Goal: Task Accomplishment & Management: Manage account settings

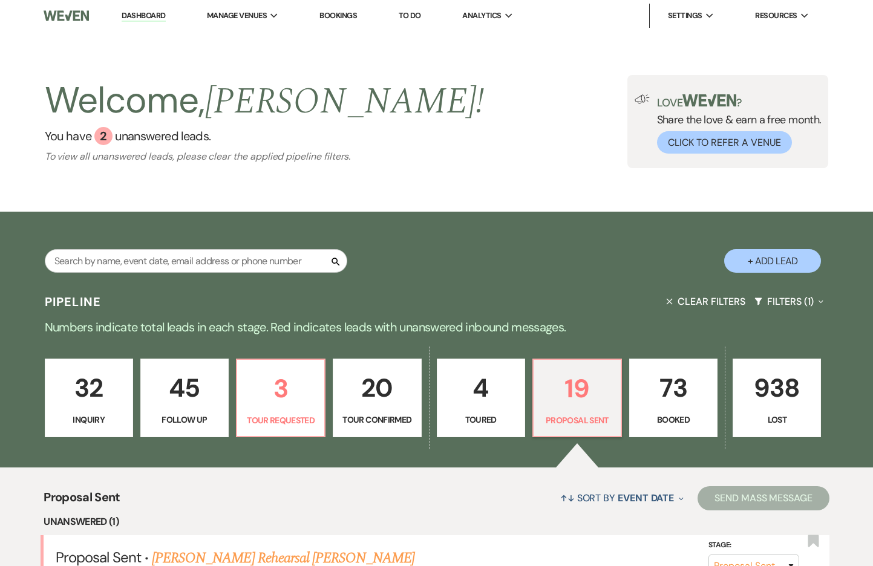
select select "6"
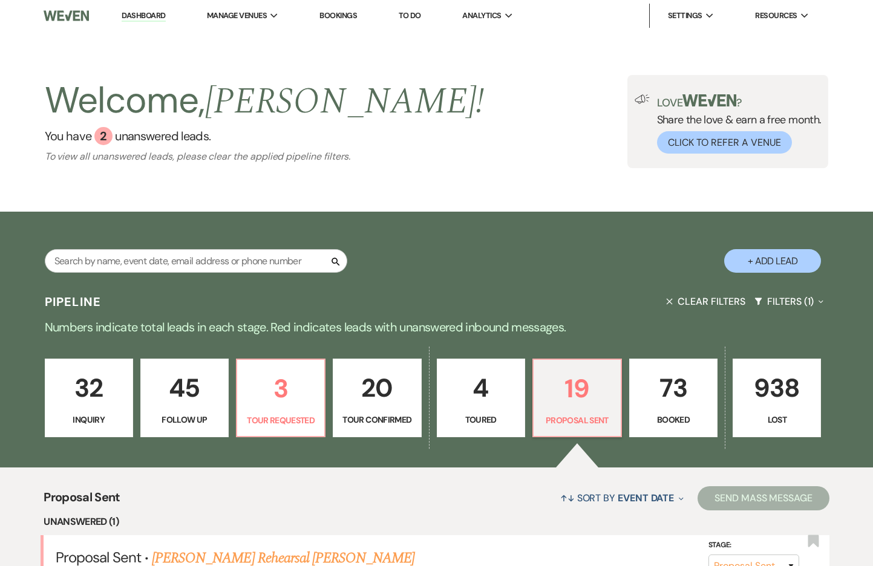
select select "6"
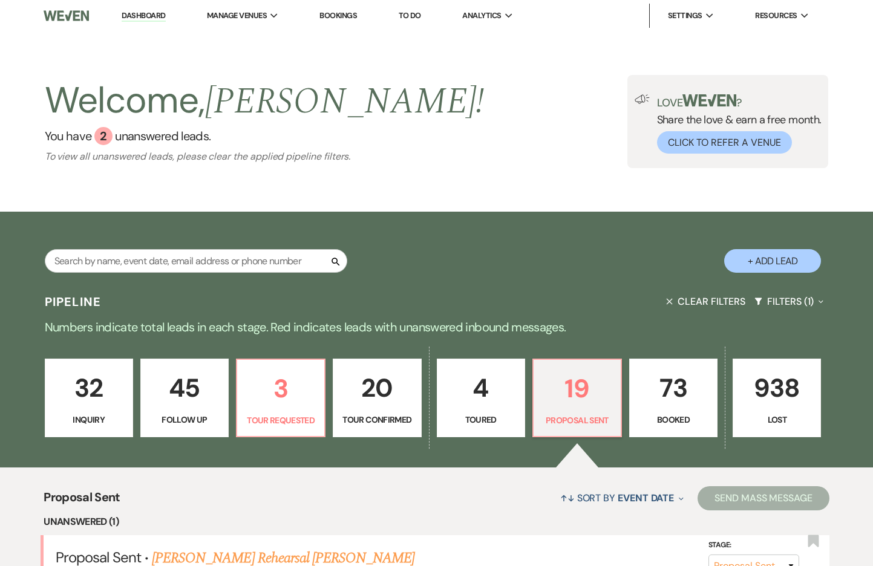
select select "6"
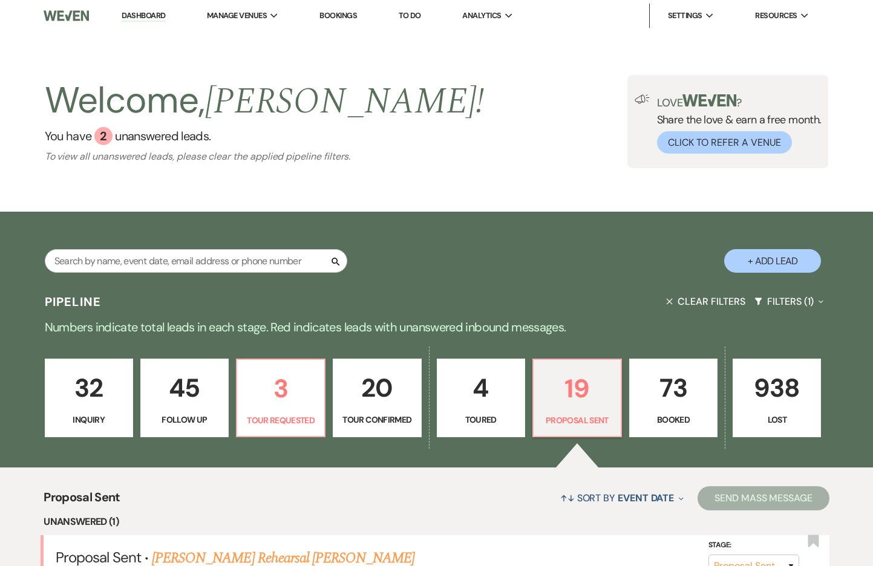
select select "6"
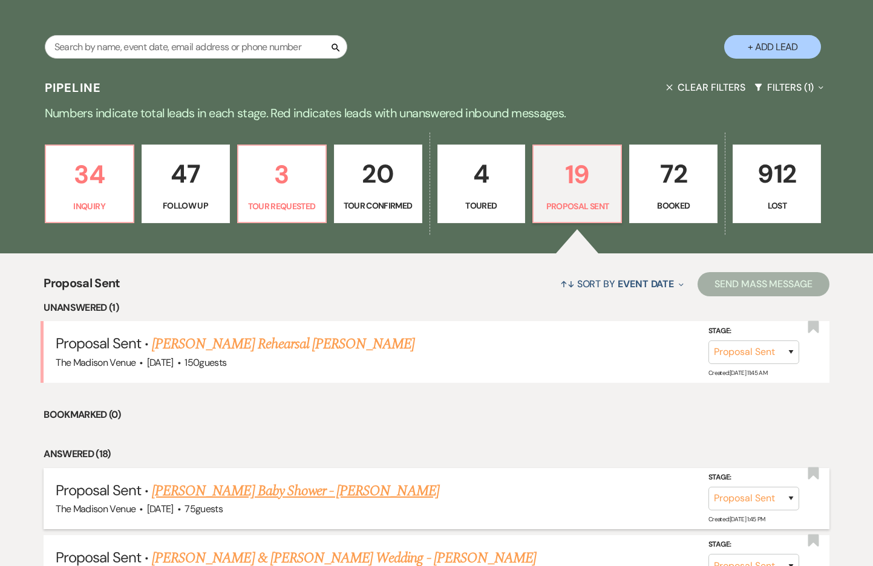
scroll to position [216, 0]
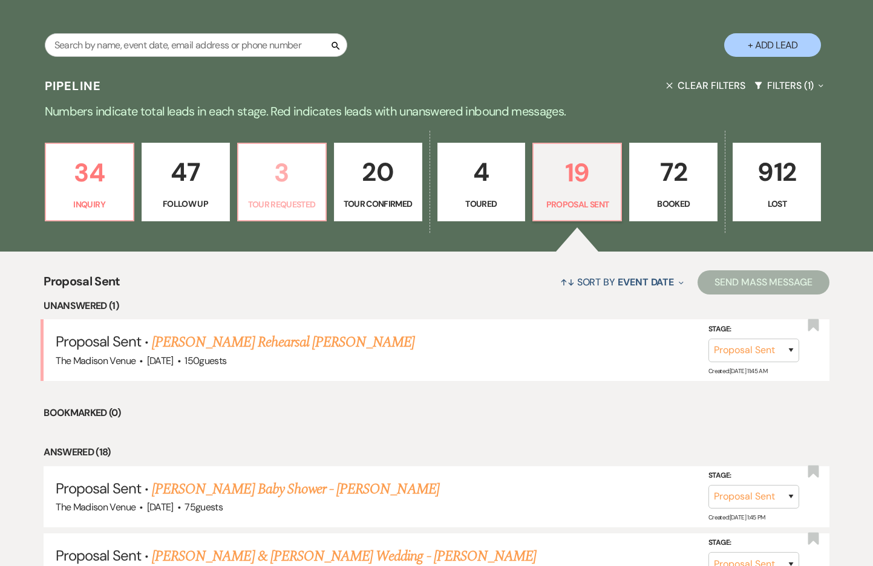
click at [286, 179] on p "3" at bounding box center [282, 172] width 73 height 41
select select "2"
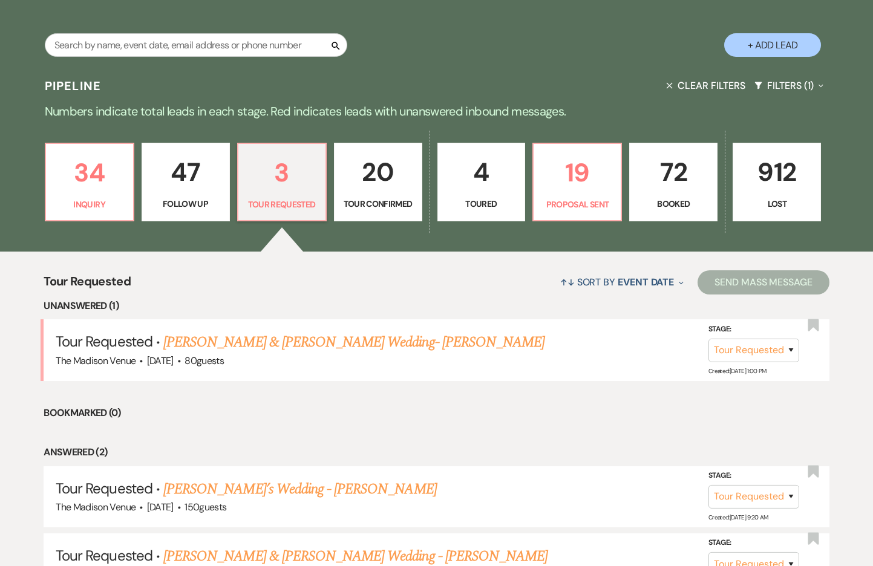
click at [286, 179] on div "Search + Add Lead Pipeline Clear Filters Filters (1) Expand Numbers indicate to…" at bounding box center [436, 305] width 873 height 619
click at [570, 181] on p "19" at bounding box center [577, 172] width 73 height 41
select select "6"
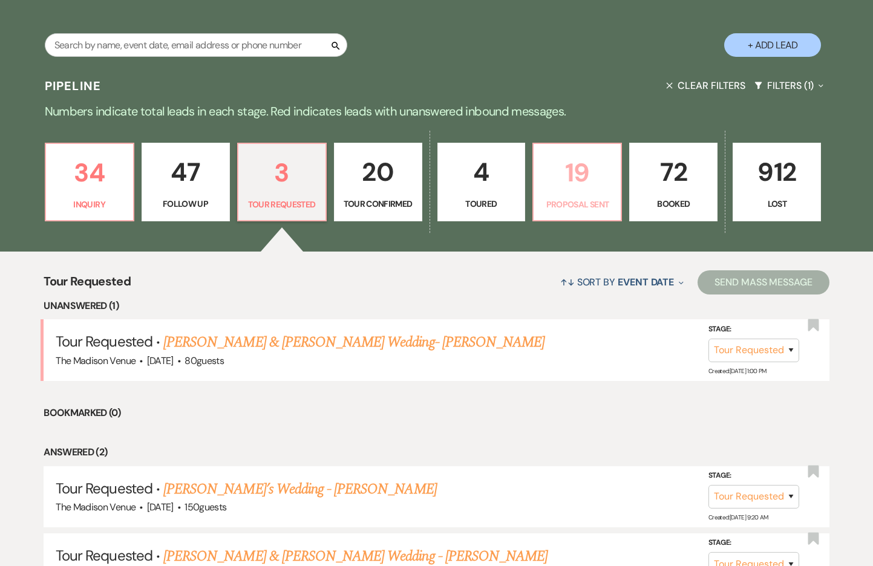
select select "6"
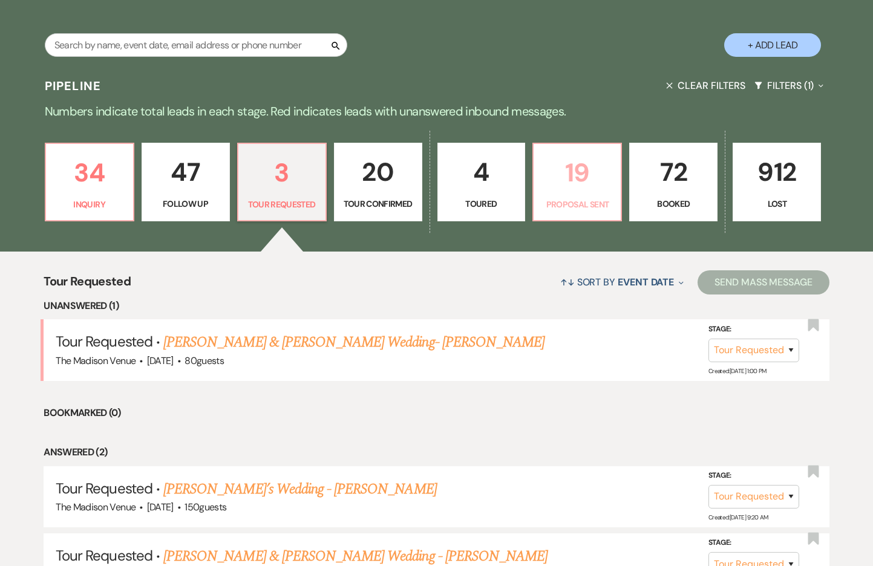
select select "6"
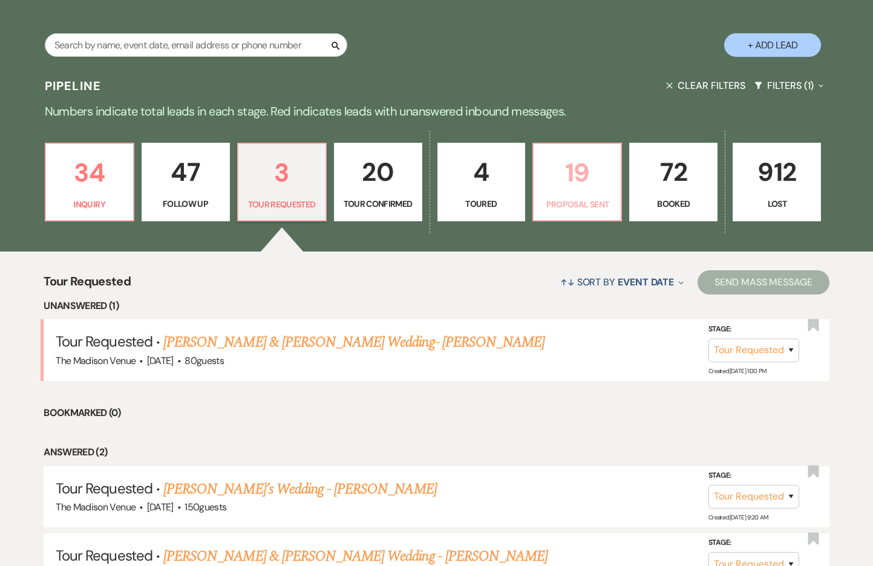
select select "6"
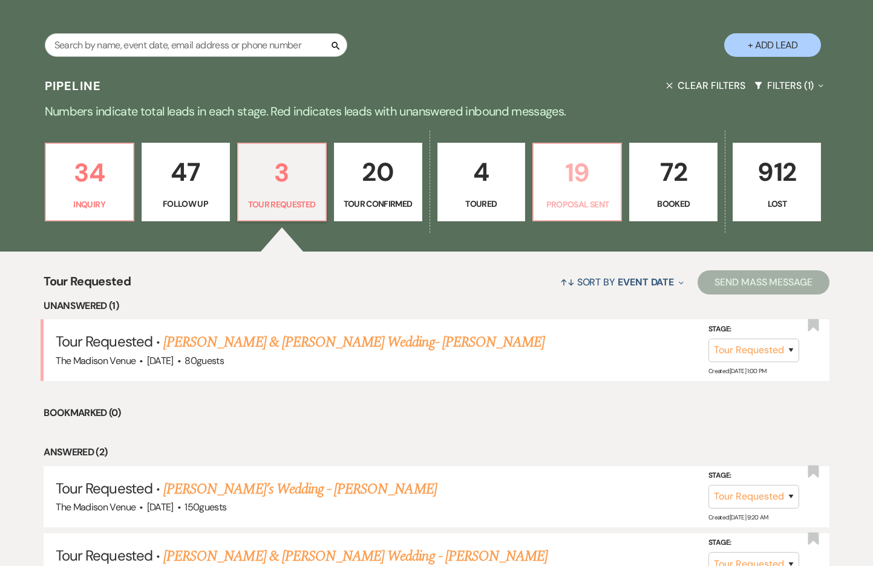
select select "6"
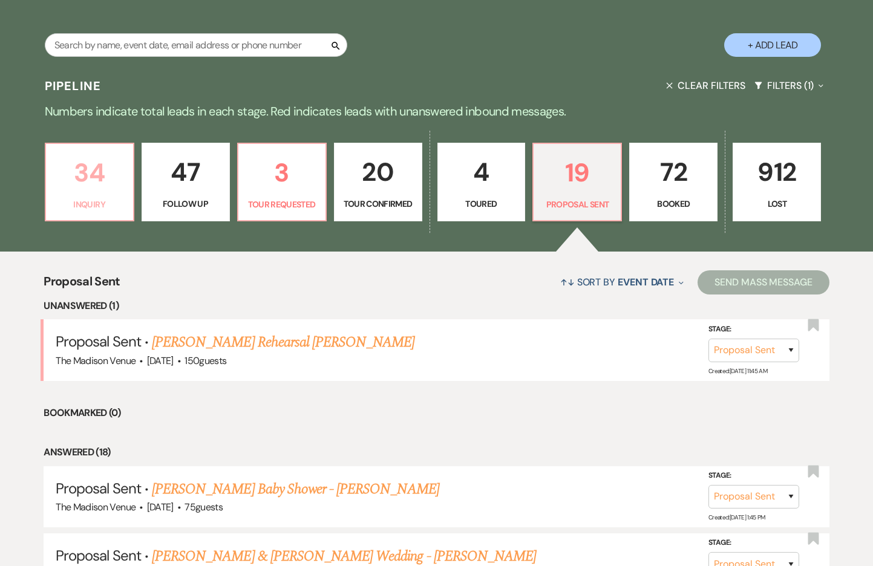
click at [80, 192] on p "34" at bounding box center [89, 172] width 73 height 41
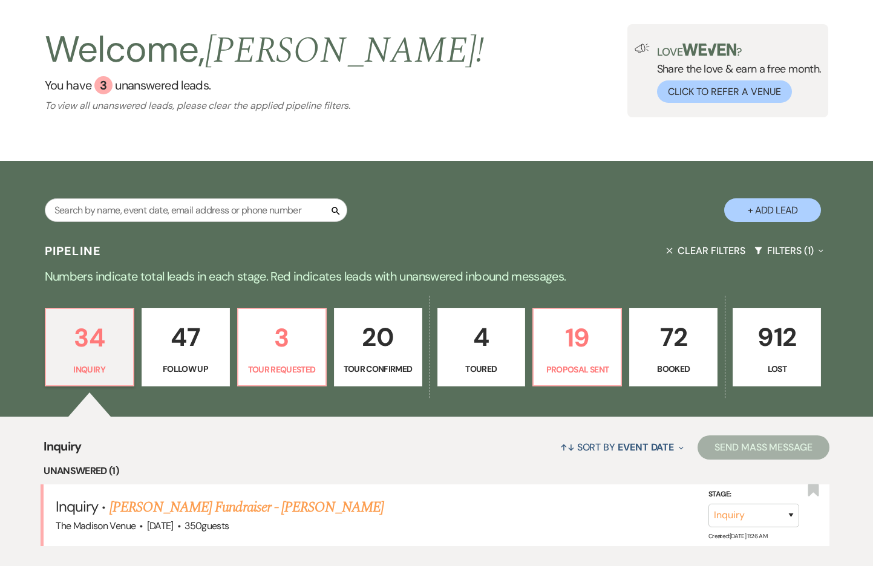
scroll to position [216, 0]
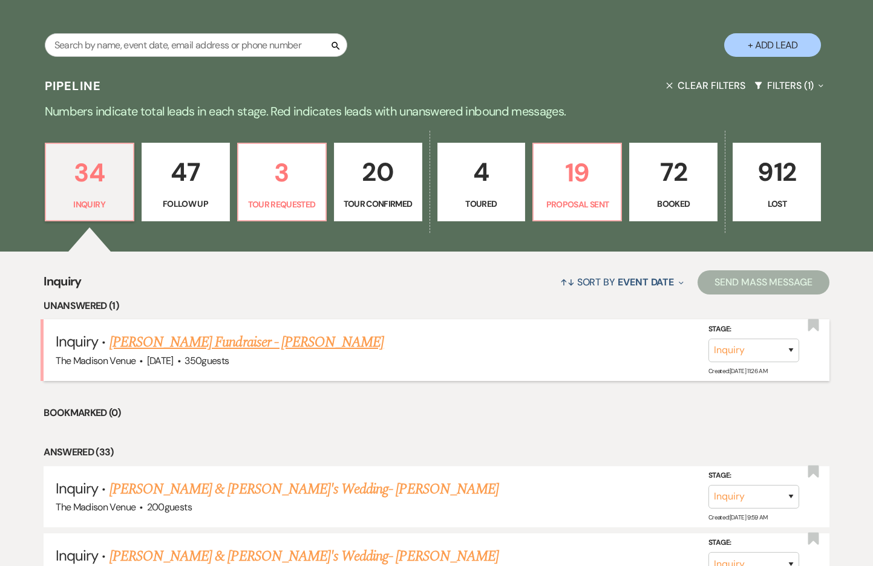
click at [204, 345] on link "Lauren Kodish's Fundraiser - Anthony" at bounding box center [246, 342] width 275 height 22
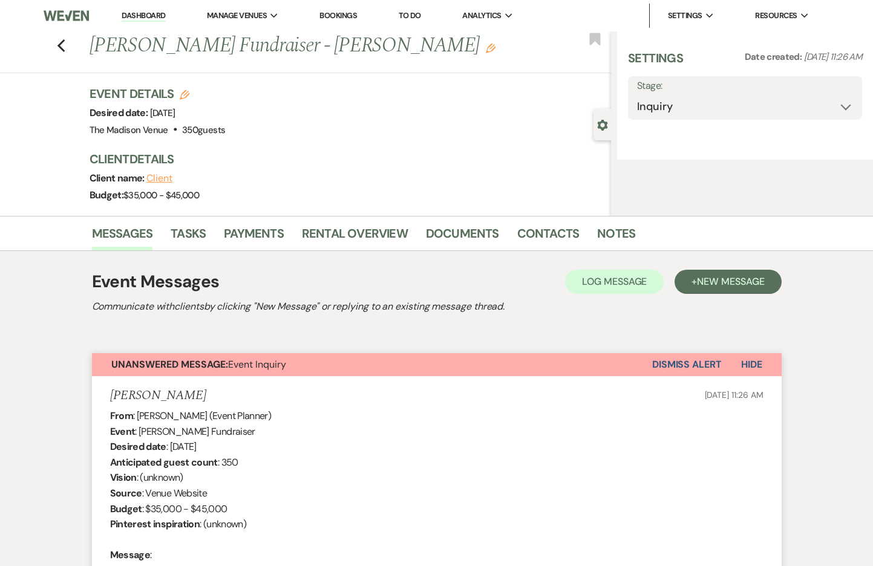
select select "5"
select select "20"
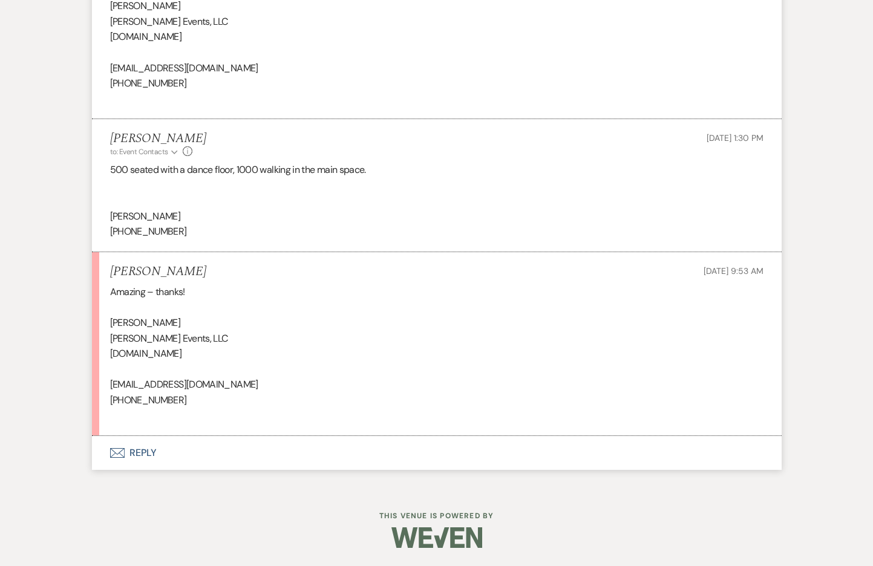
scroll to position [2027, 0]
click at [146, 454] on button "Envelope Reply" at bounding box center [436, 453] width 689 height 34
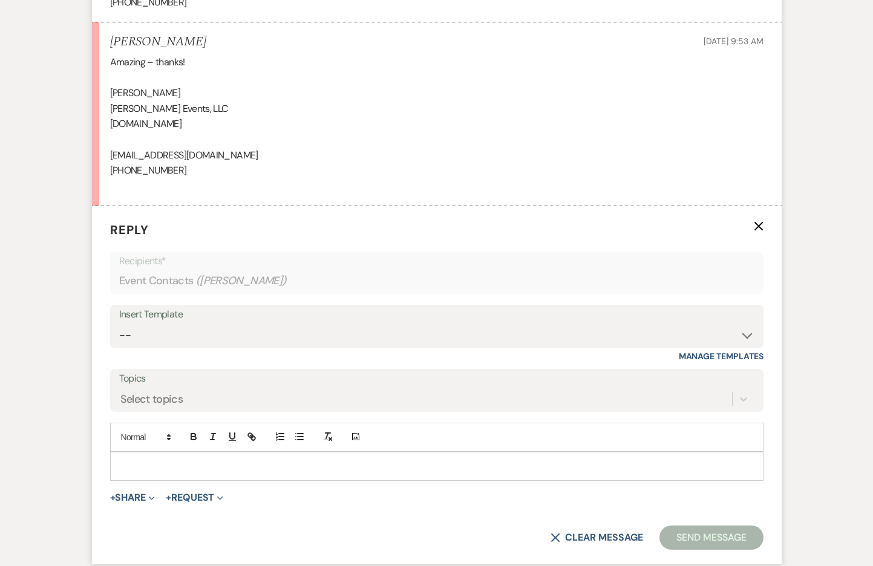
scroll to position [2258, 0]
click at [164, 466] on p at bounding box center [437, 464] width 634 height 13
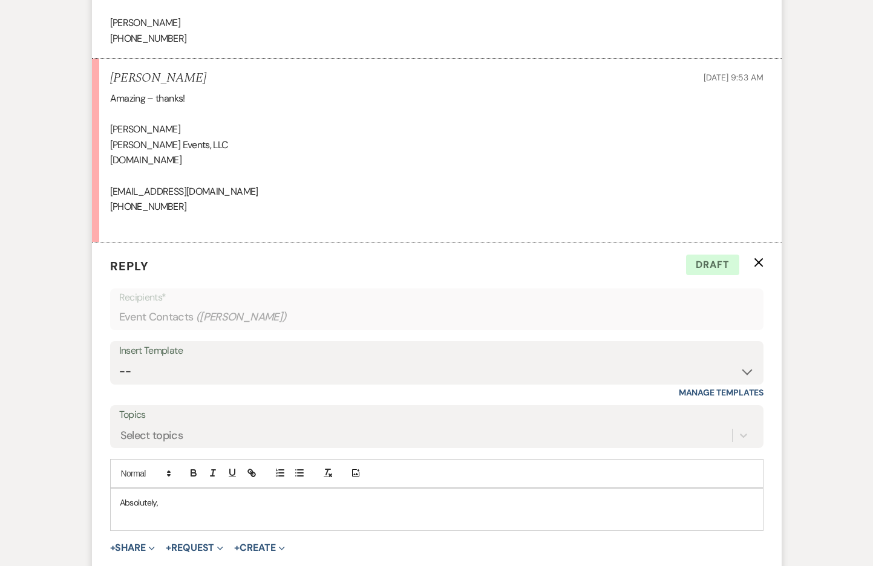
scroll to position [2378, 0]
